Goal: Check status

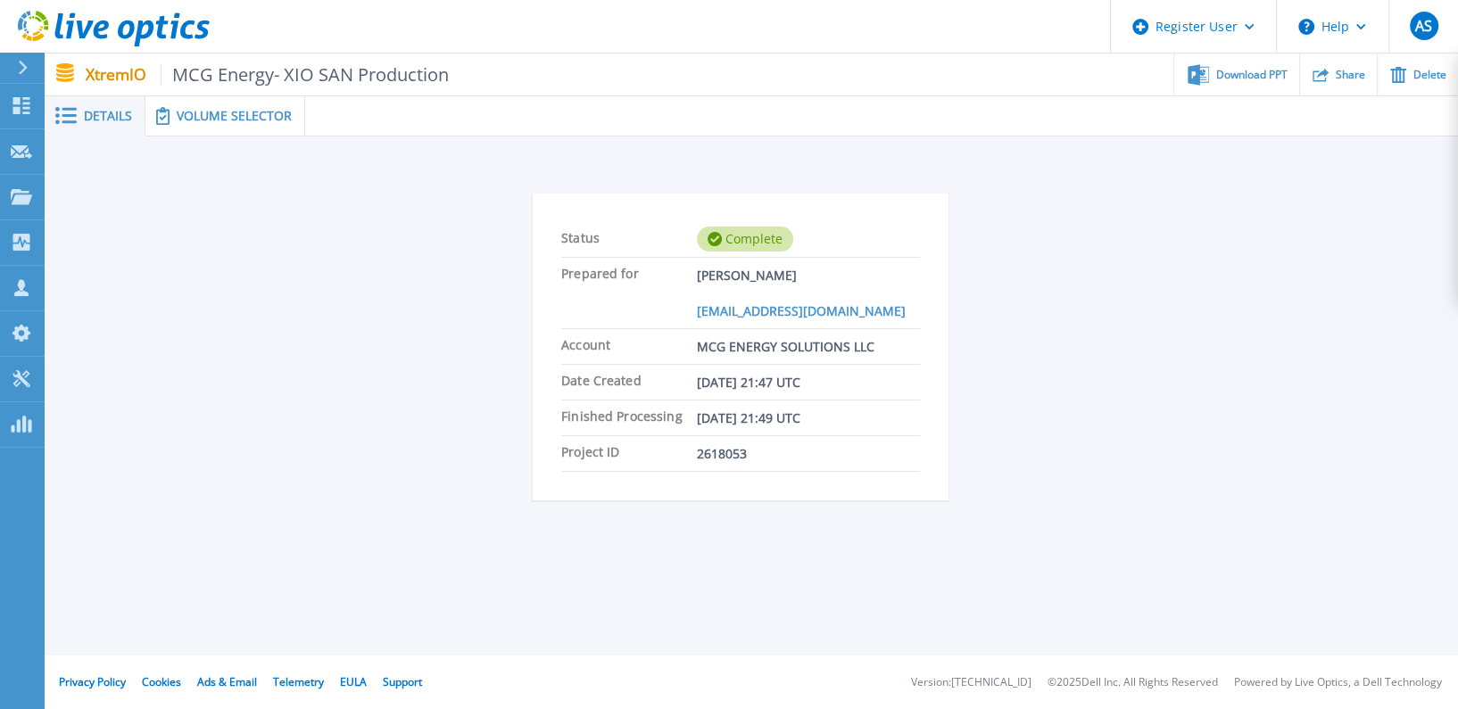
click at [212, 137] on div "Status Complete Prepared for Terry Peterson tpeterson@mcgenergy.com Account MCG…" at bounding box center [751, 350] width 1413 height 426
drag, startPoint x: 212, startPoint y: 137, endPoint x: 217, endPoint y: 128, distance: 9.2
click at [217, 128] on div "Volume Selector" at bounding box center [225, 116] width 160 height 40
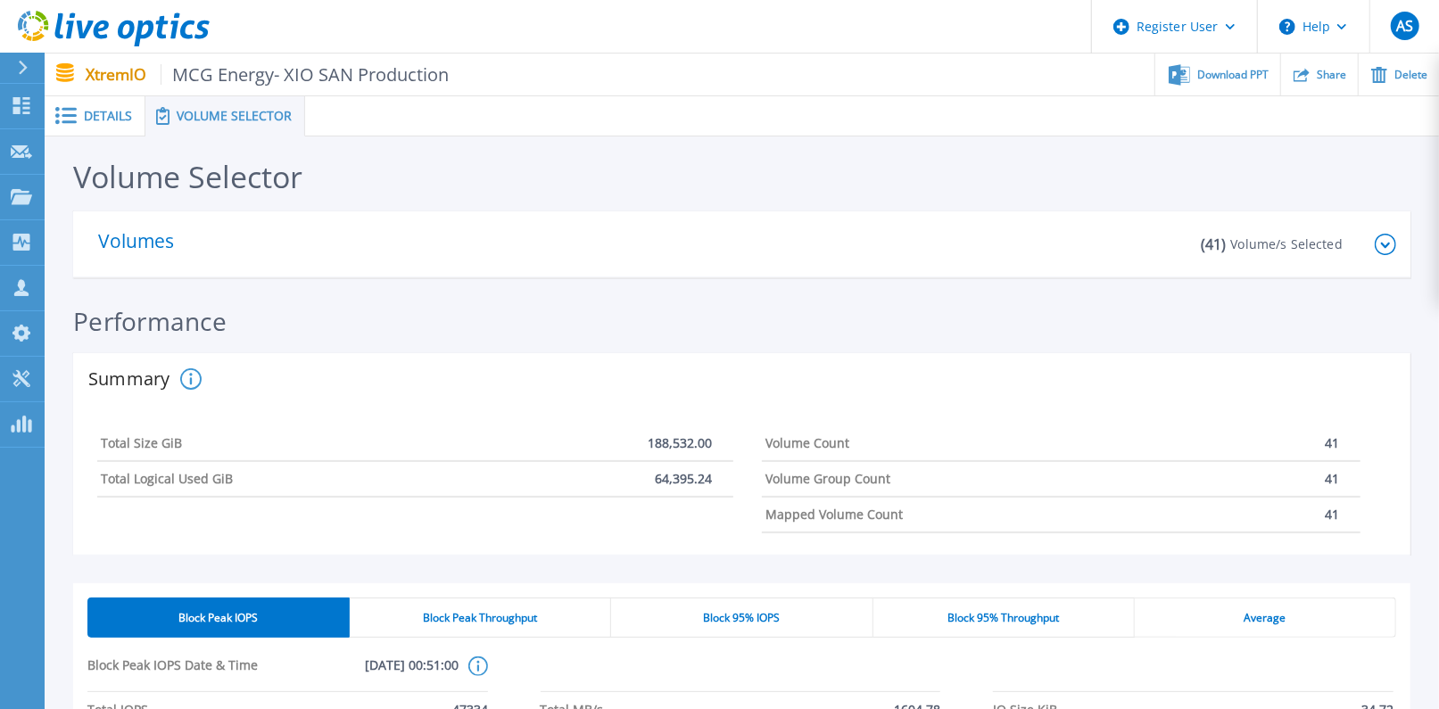
click at [789, 614] on div "Block 95% IOPS" at bounding box center [741, 618] width 261 height 40
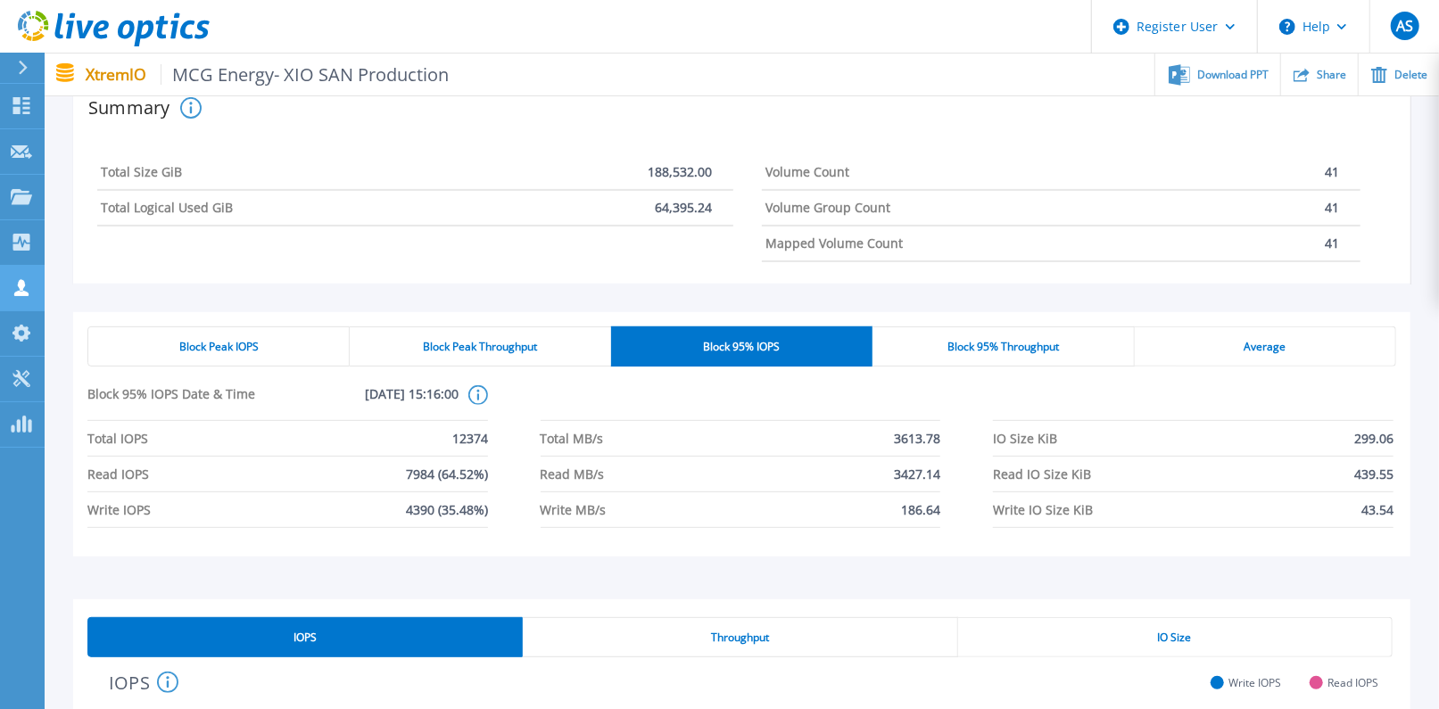
scroll to position [396, 0]
